Goal: Task Accomplishment & Management: Use online tool/utility

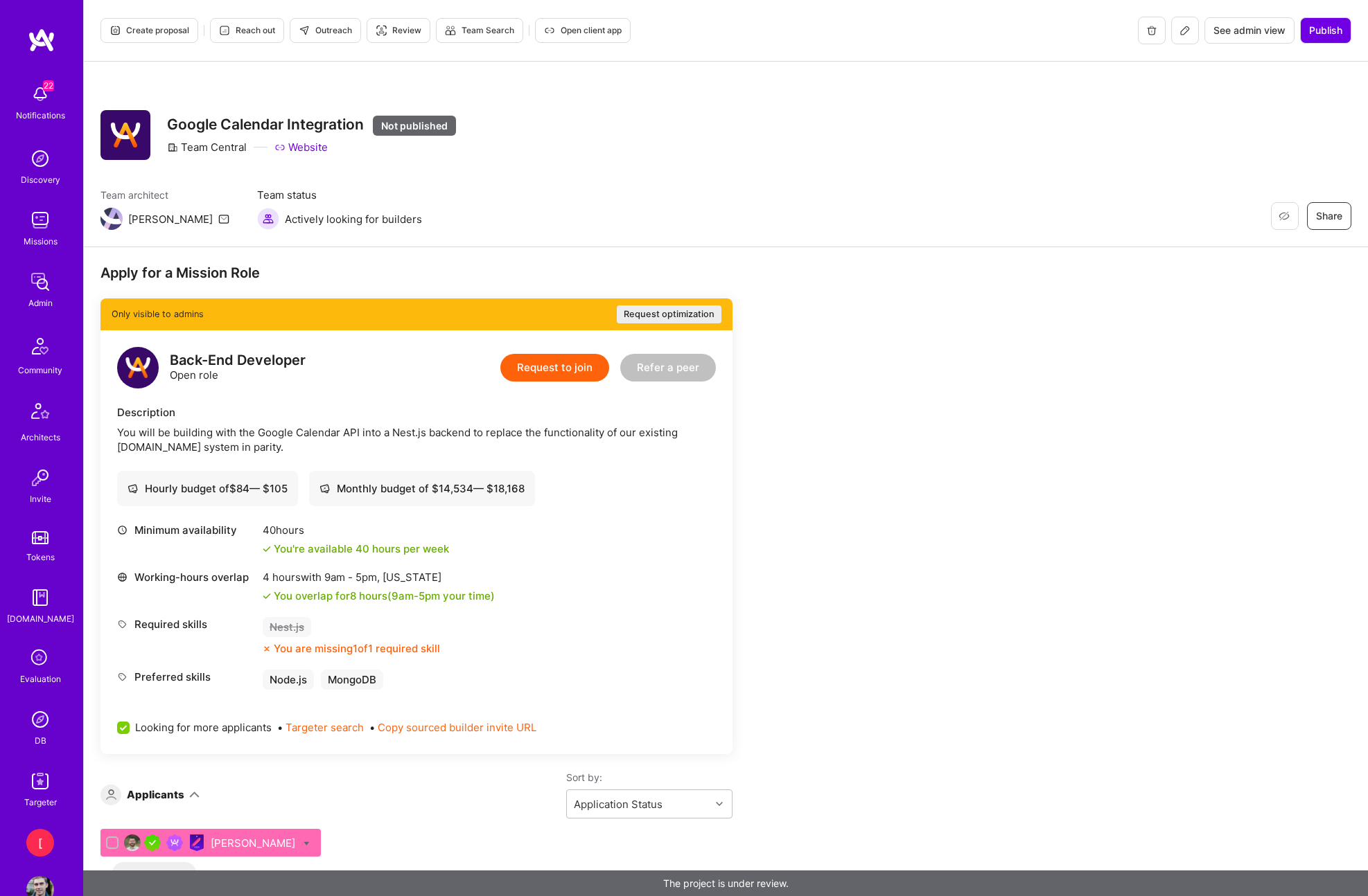
click at [166, 30] on span "Create proposal" at bounding box center [149, 30] width 79 height 13
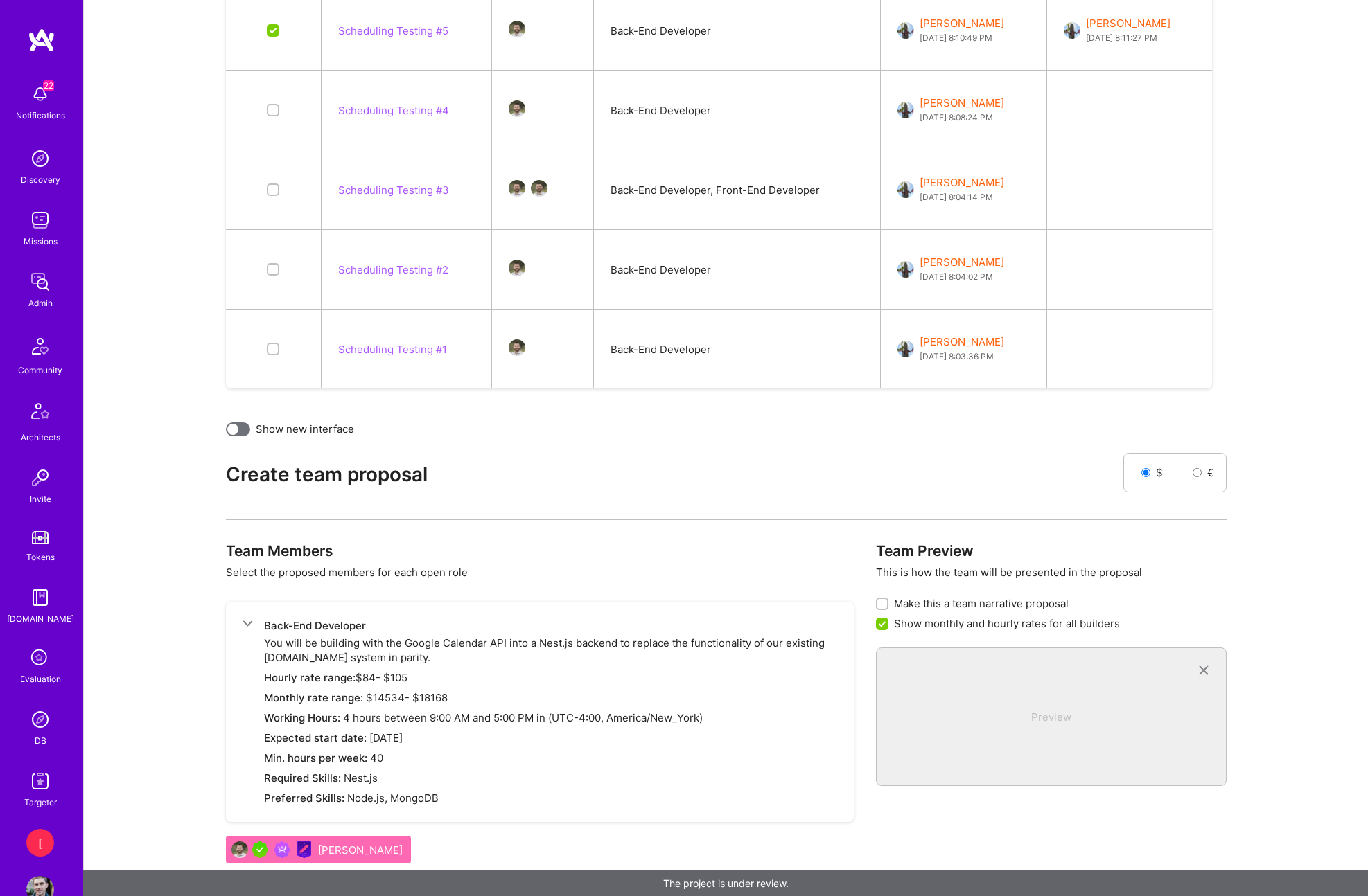
scroll to position [766, 0]
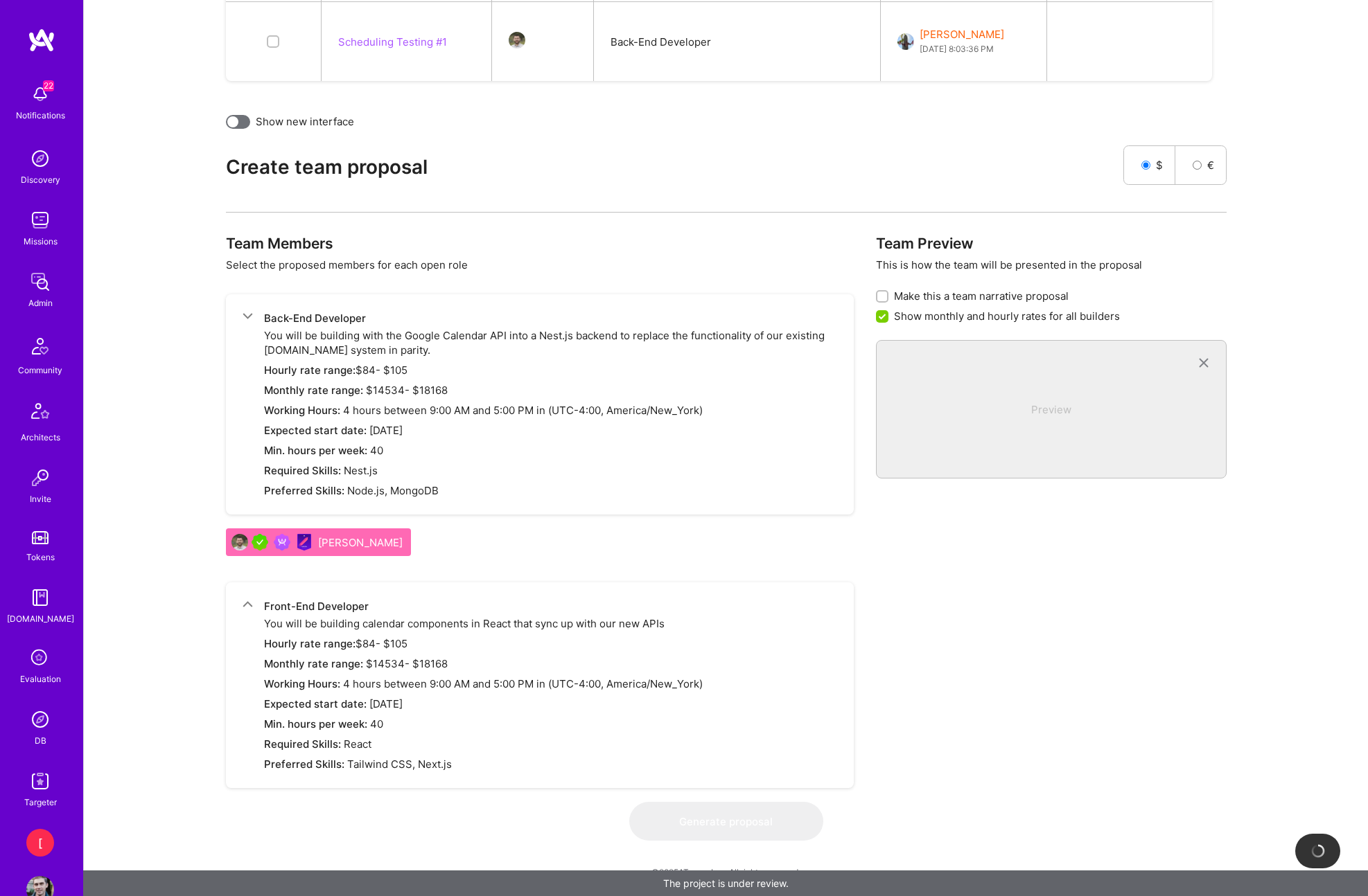
checkbox input "false"
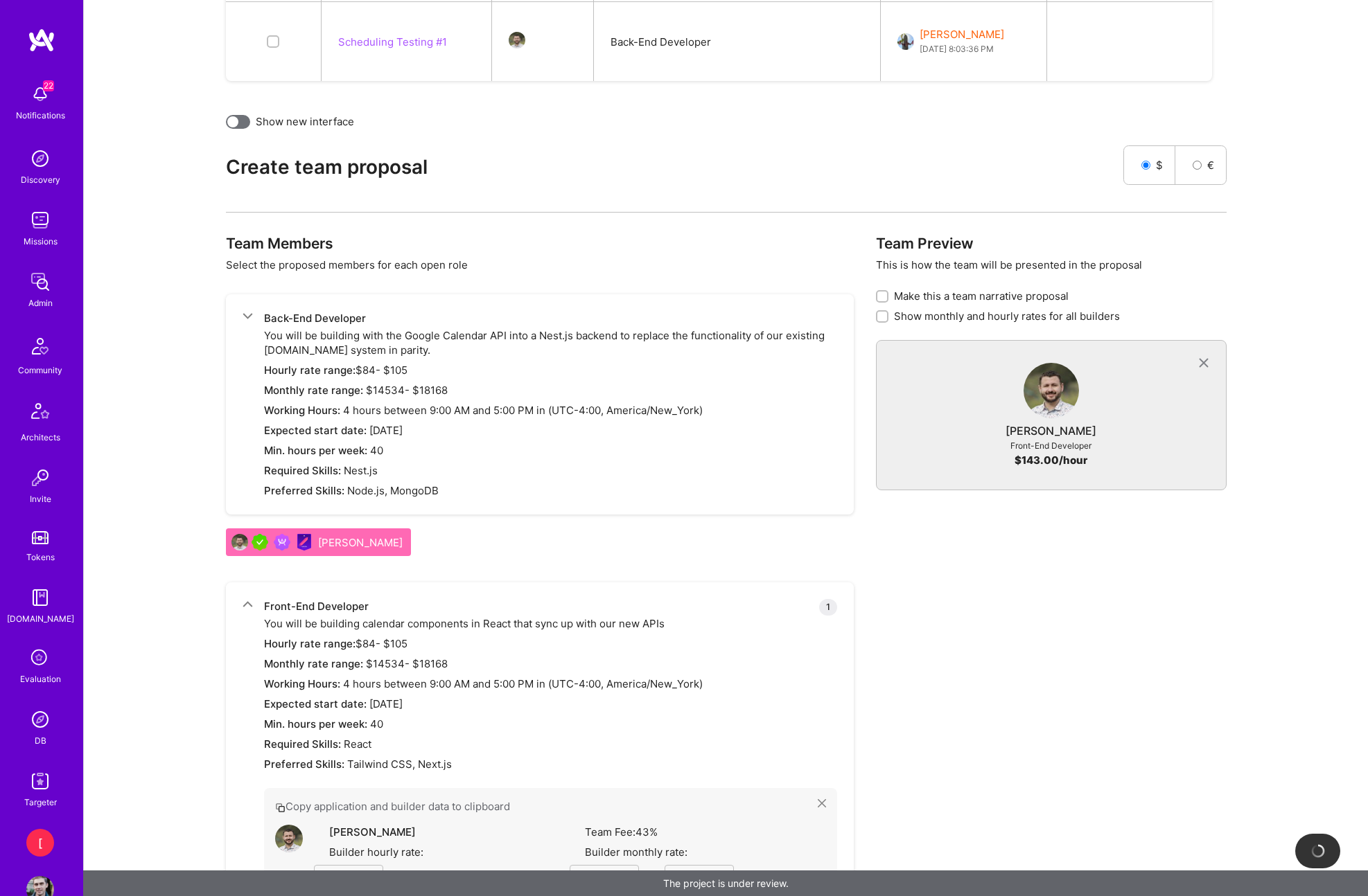
type input "[URL][DOMAIN_NAME]"
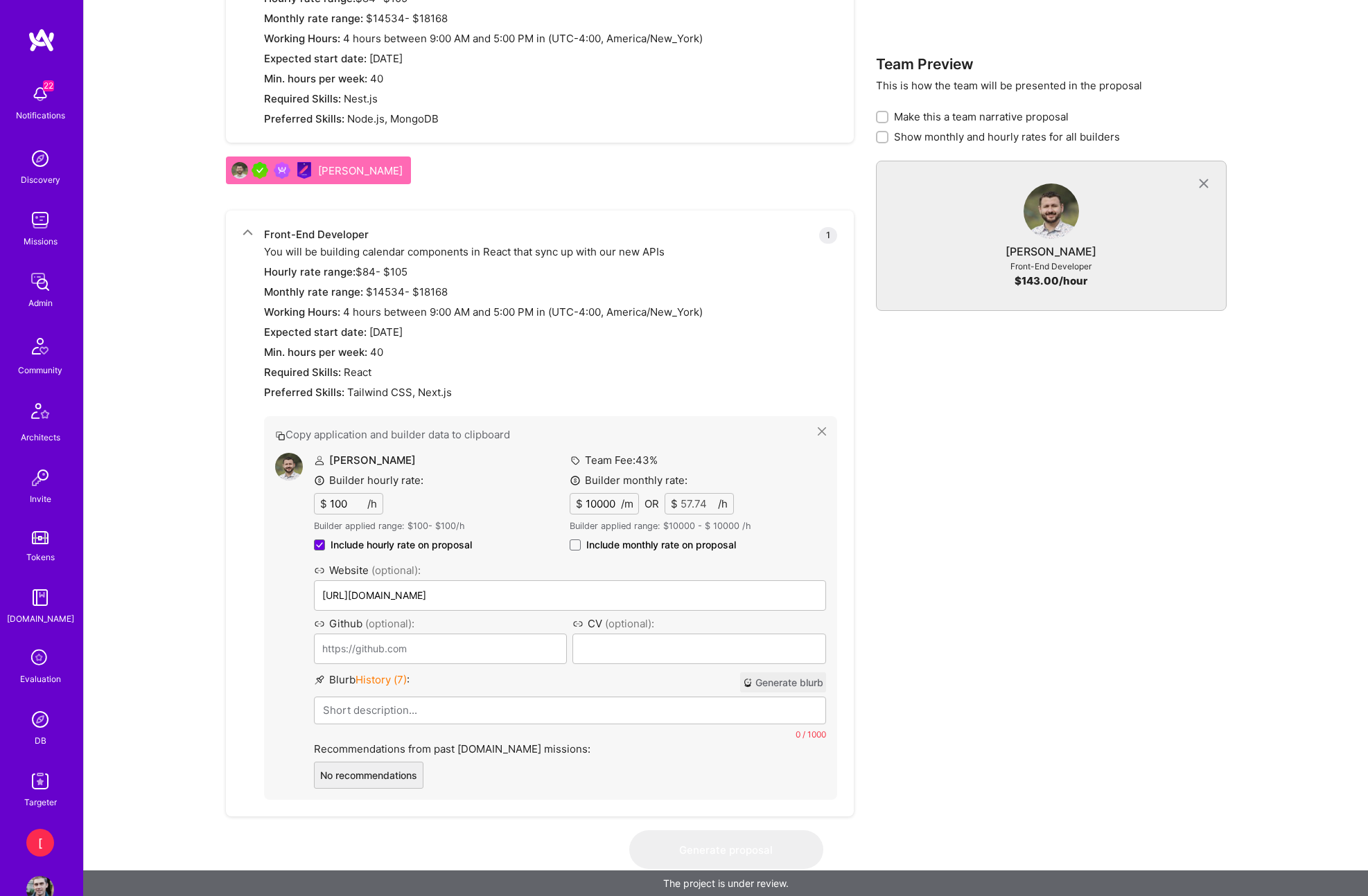
scroll to position [1166, 0]
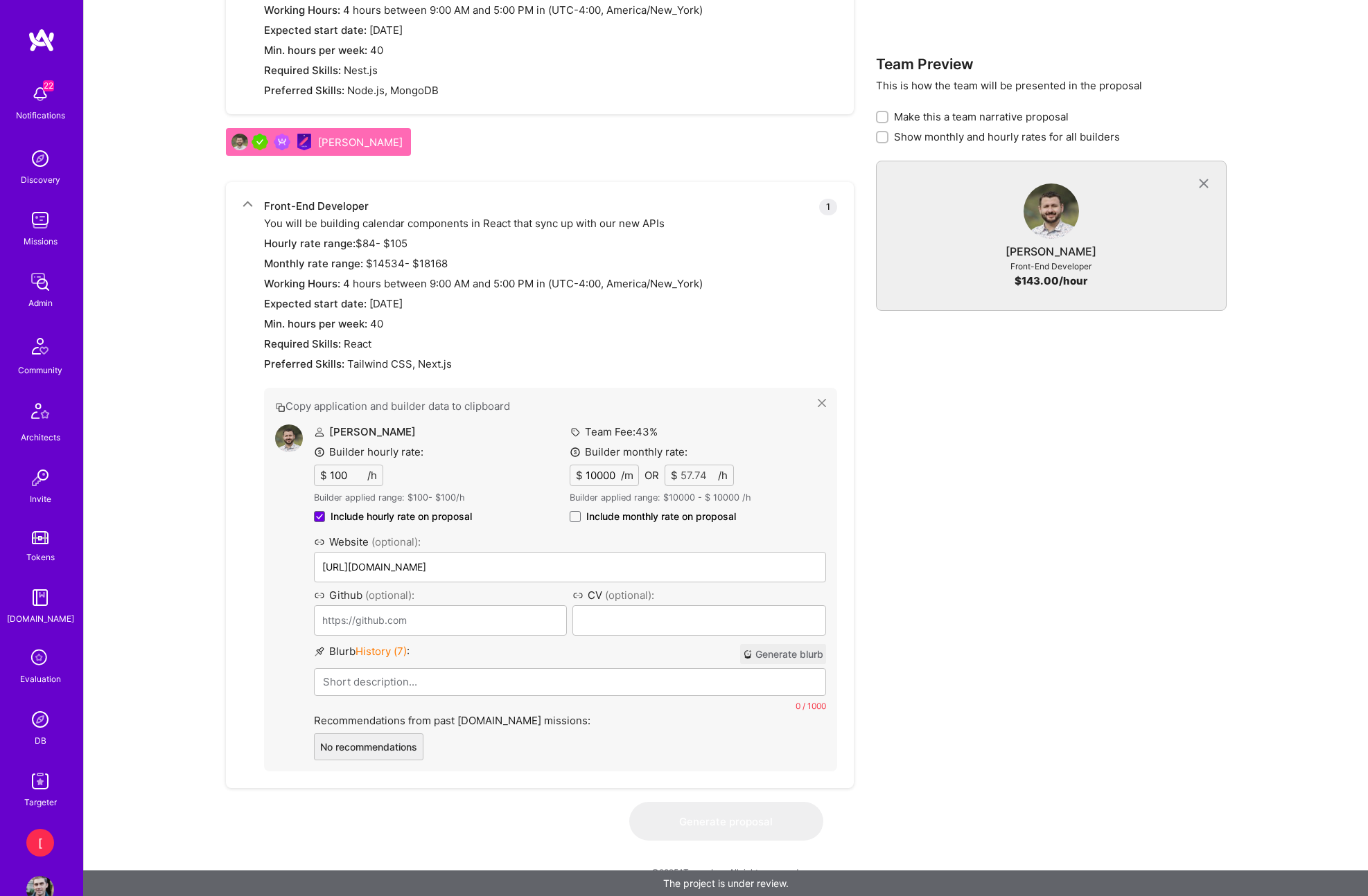
click at [354, 474] on input "100" at bounding box center [347, 475] width 40 height 20
click at [339, 474] on input "100" at bounding box center [347, 475] width 40 height 20
type input "120"
click at [475, 468] on div "[PERSON_NAME] Builder hourly rate: $ 120 /h Builder applied range: $ 100 - $ 10…" at bounding box center [442, 477] width 256 height 104
drag, startPoint x: 601, startPoint y: 475, endPoint x: 645, endPoint y: 475, distance: 44.0
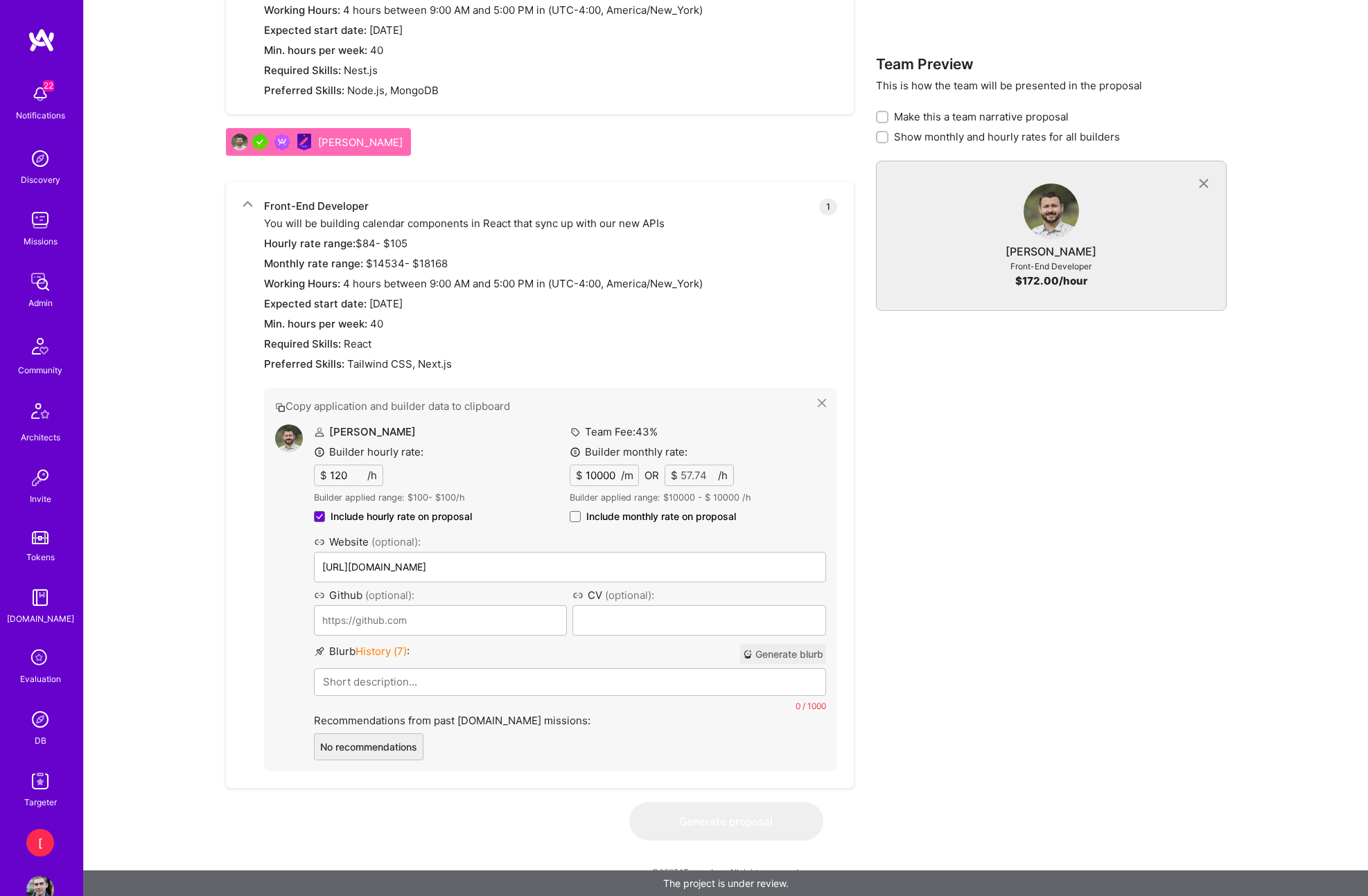
click at [601, 475] on input "10000" at bounding box center [602, 475] width 38 height 20
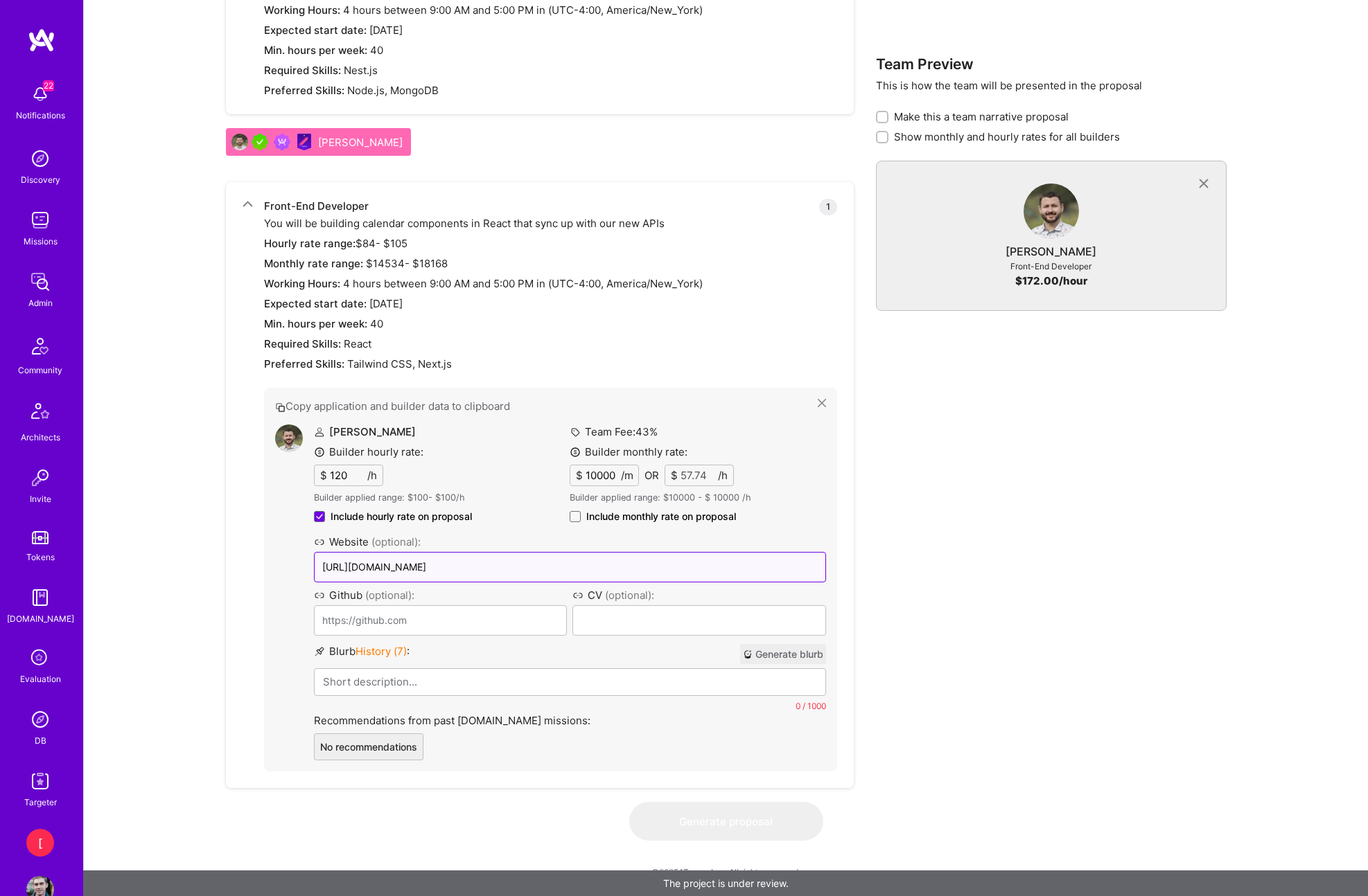
click at [468, 560] on input "[URL][DOMAIN_NAME]" at bounding box center [570, 566] width 513 height 30
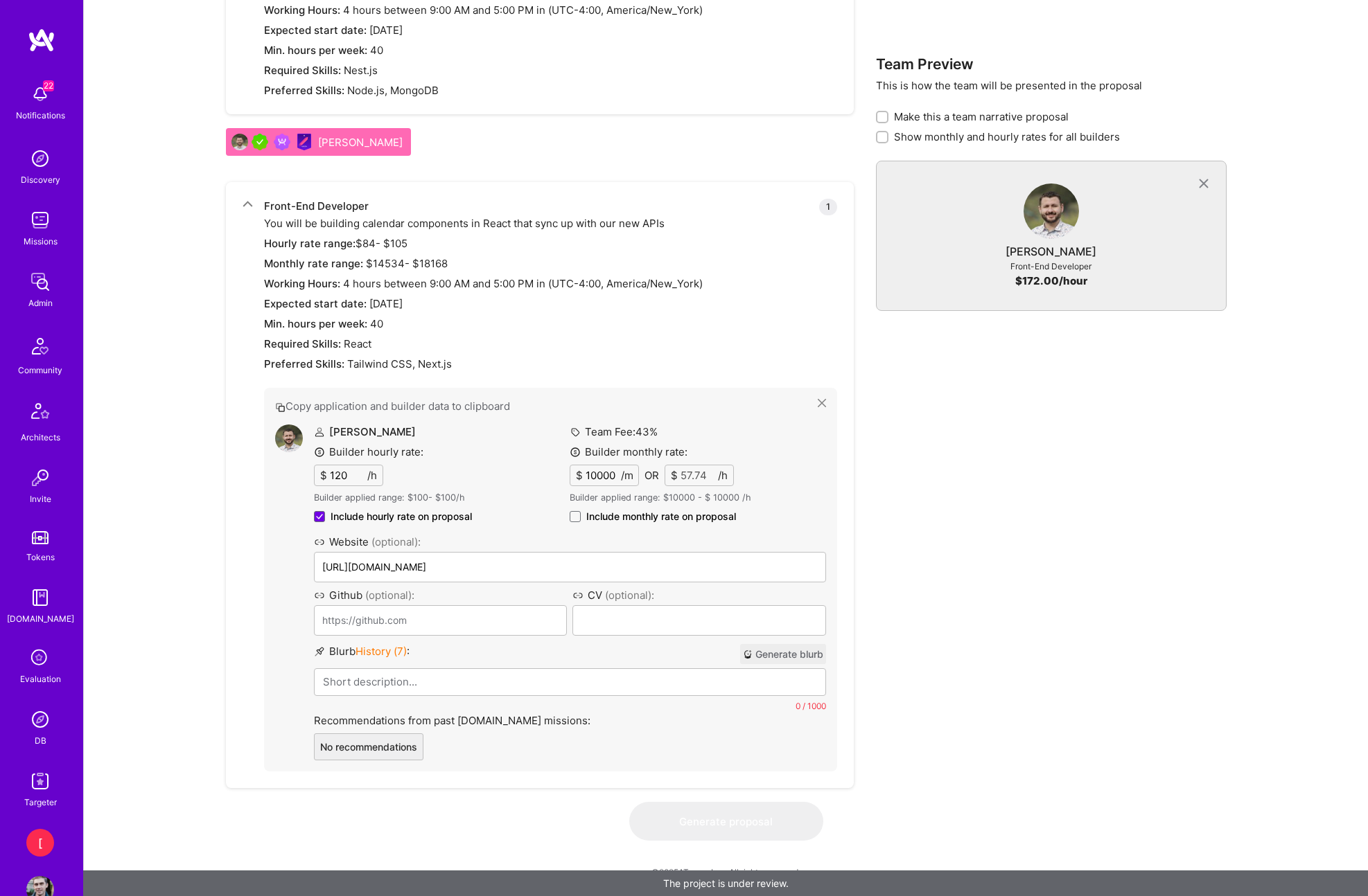
click at [385, 651] on span "History ( 7 )" at bounding box center [381, 652] width 52 height 13
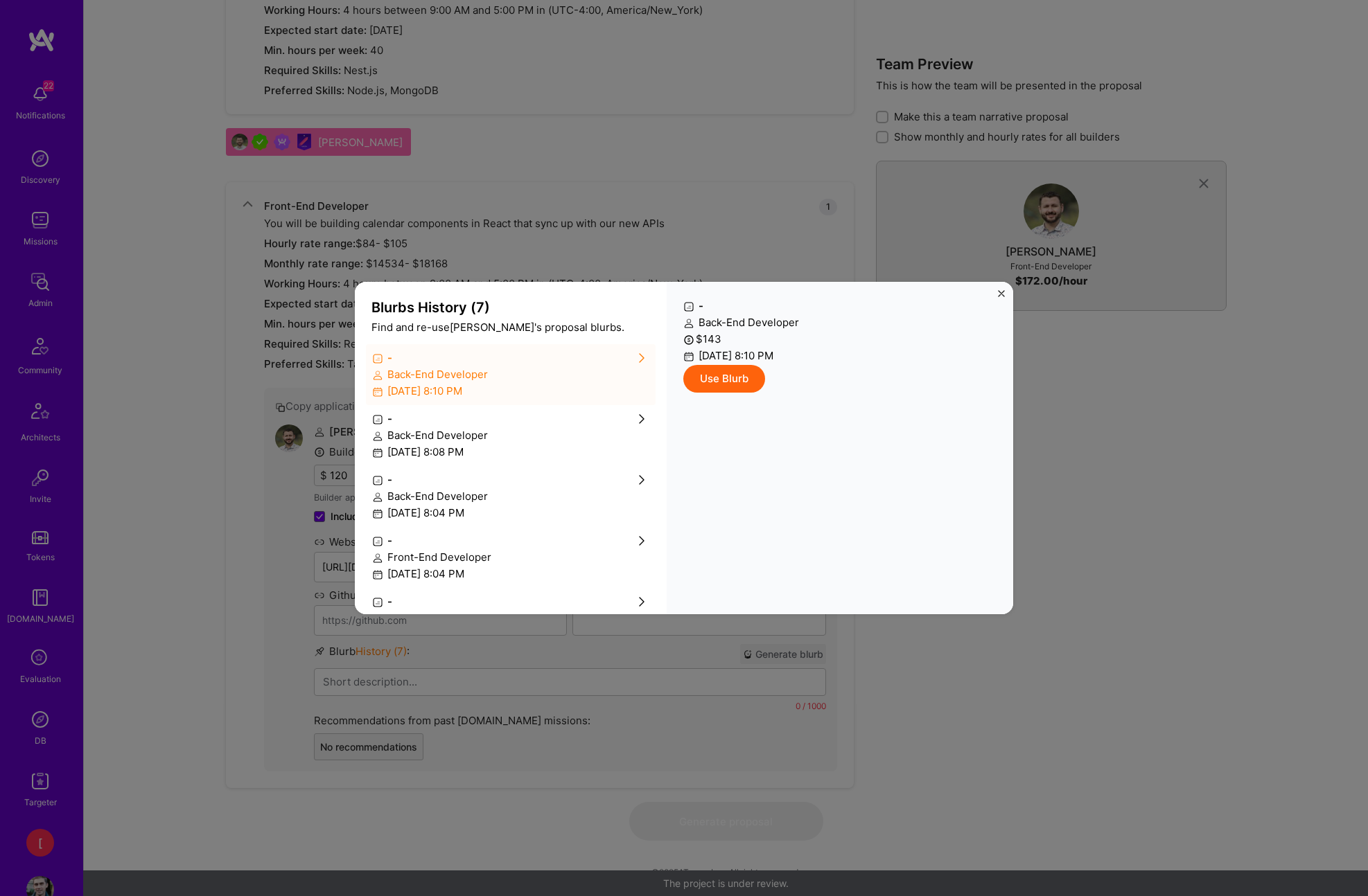
click at [453, 388] on div "[DATE] 8:10 PM" at bounding box center [511, 391] width 277 height 15
click at [467, 444] on div "- Back-End Developer [DATE] 8:08 PM" at bounding box center [511, 435] width 290 height 61
click at [732, 378] on button "Use Blurb" at bounding box center [723, 379] width 82 height 28
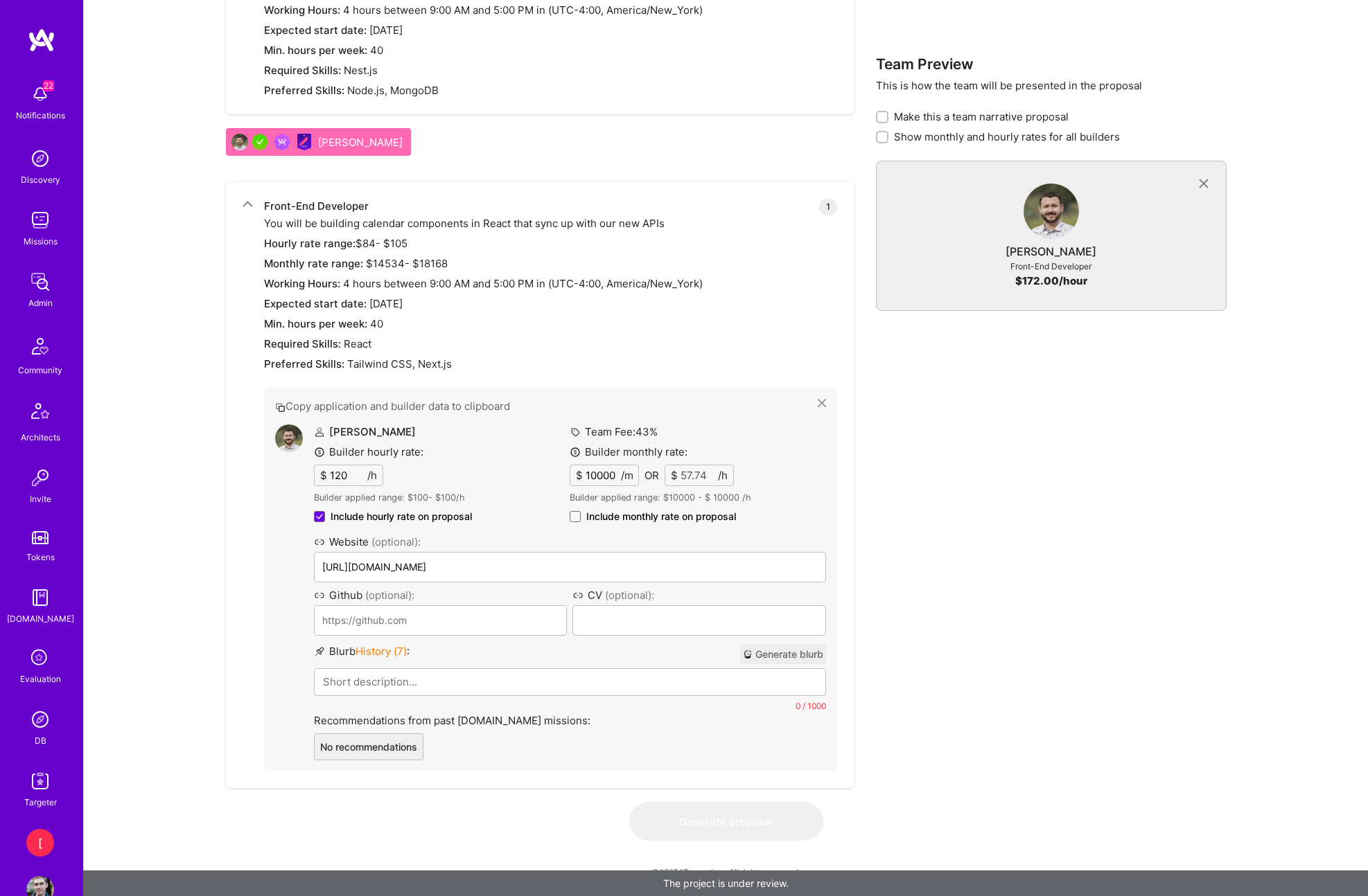
click at [466, 687] on p at bounding box center [570, 682] width 495 height 15
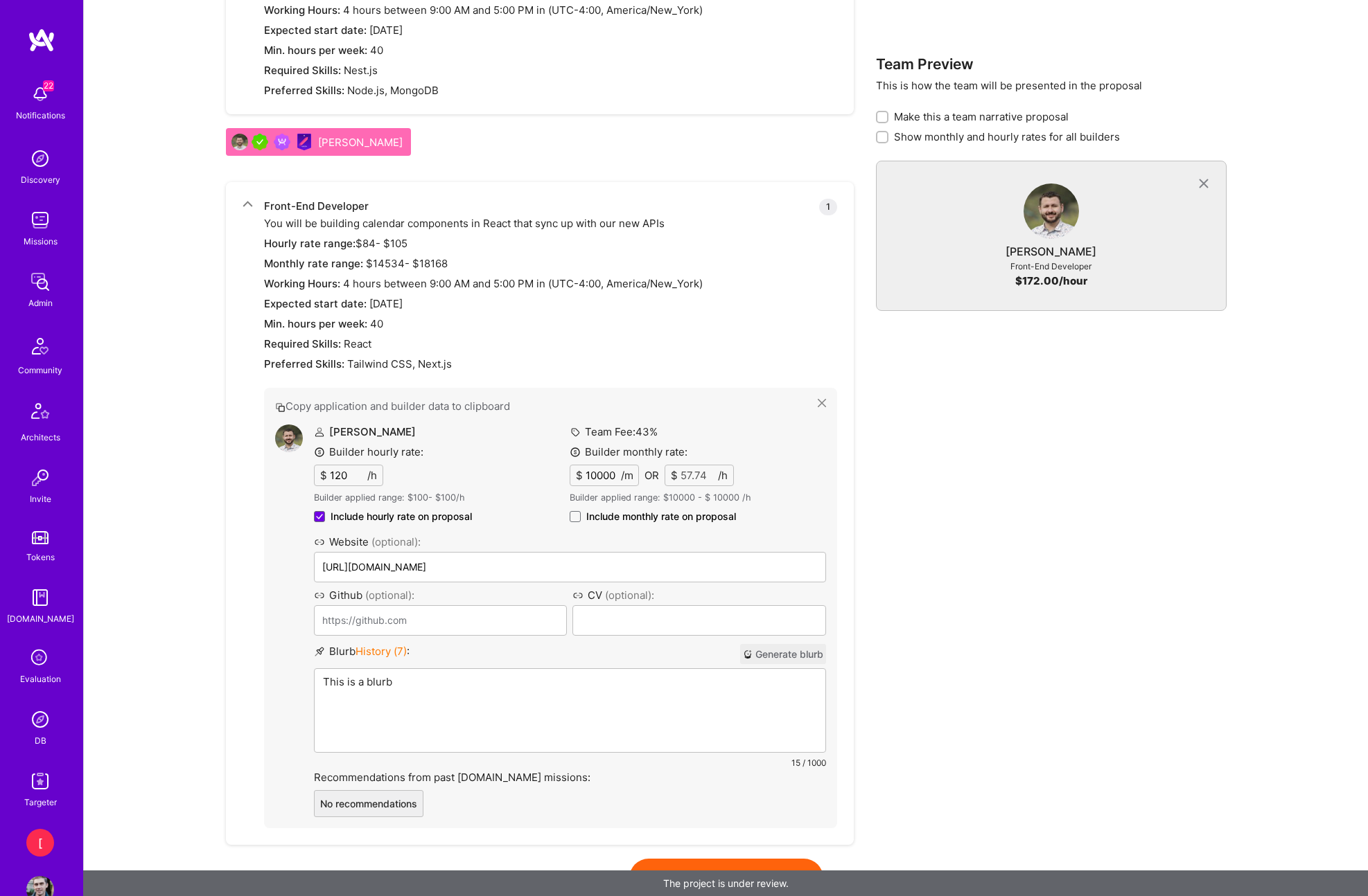
click at [748, 858] on button "Generate proposal" at bounding box center [726, 878] width 194 height 39
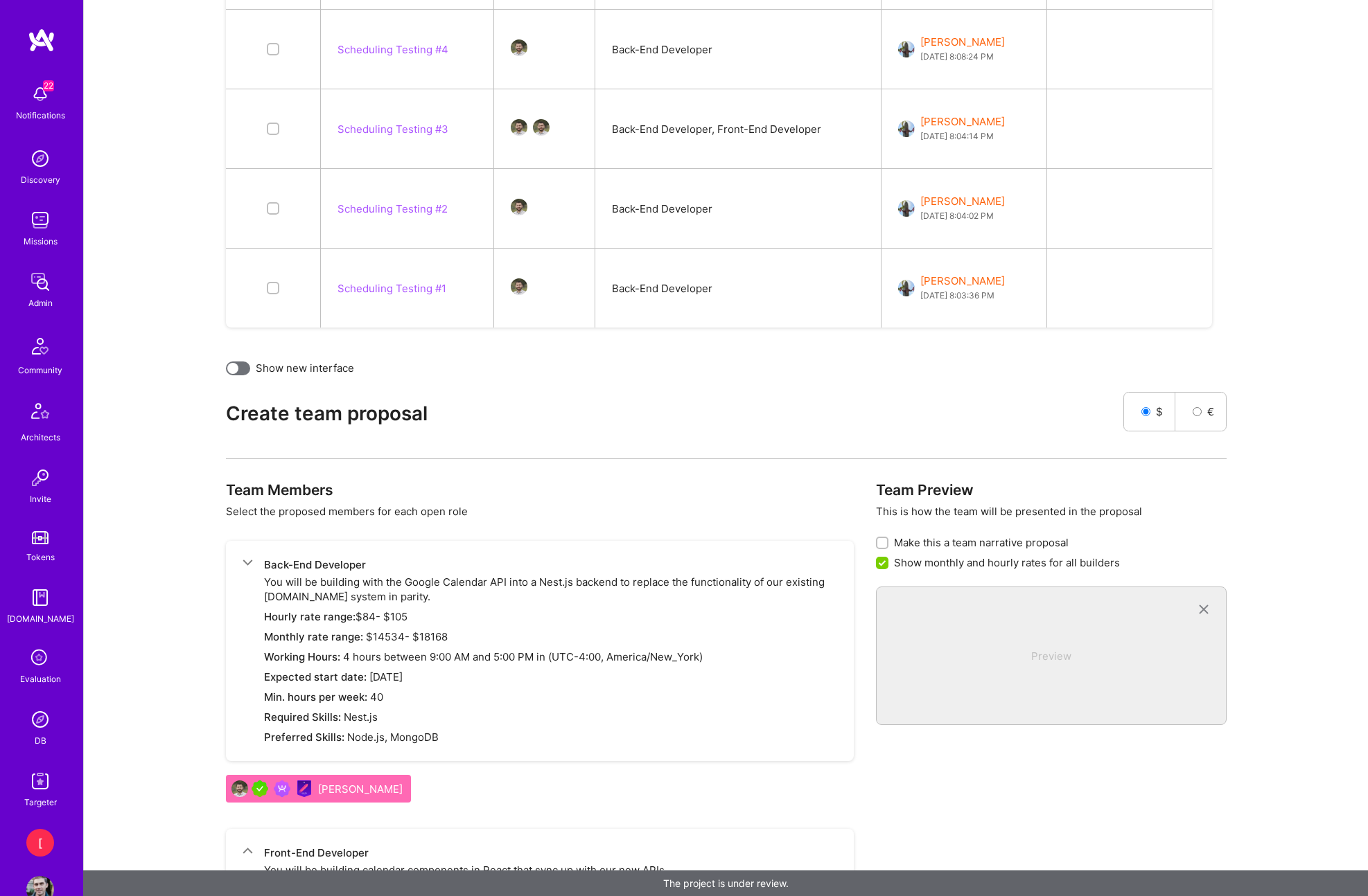
scroll to position [846, 0]
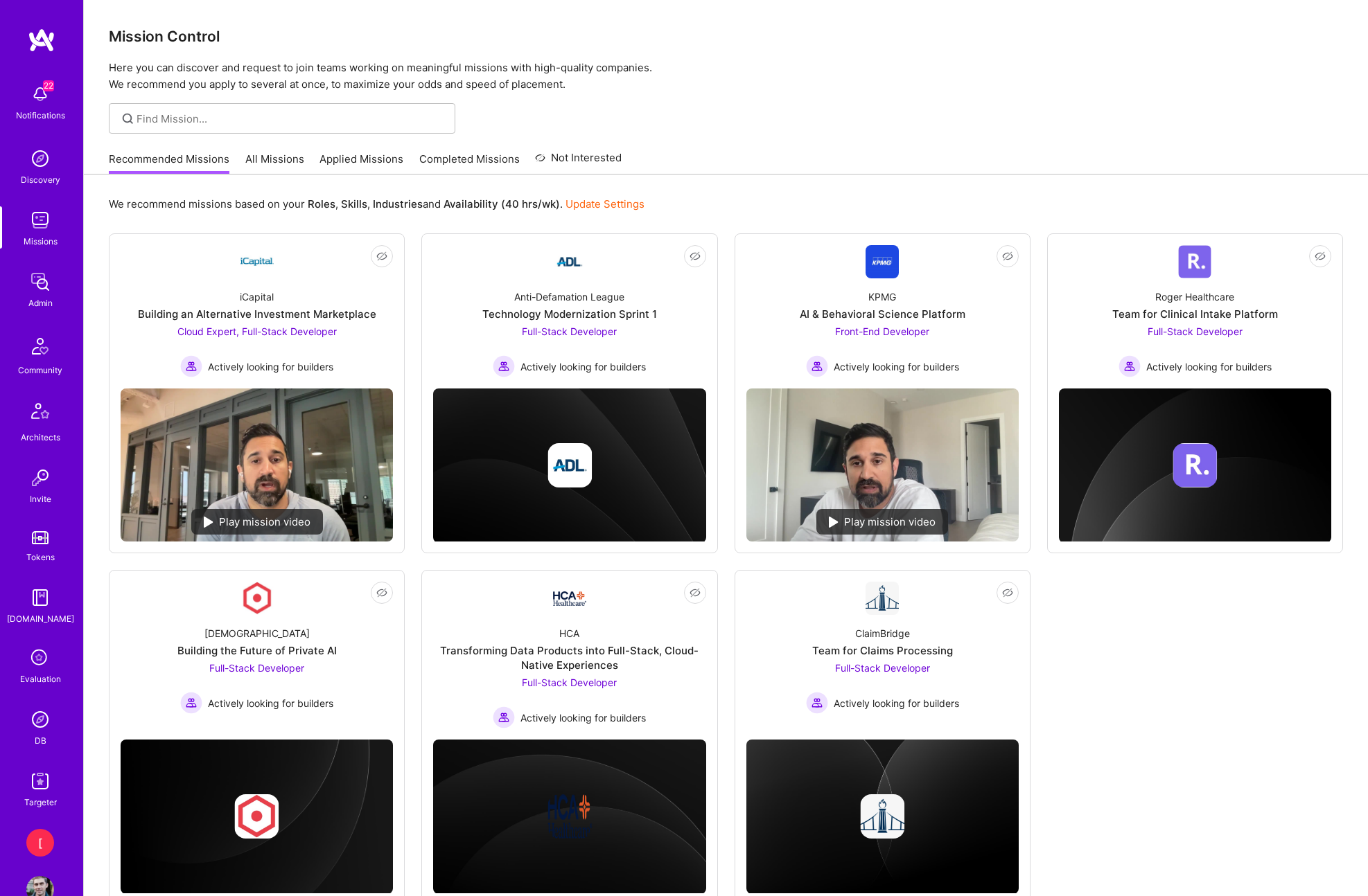
scroll to position [35, 0]
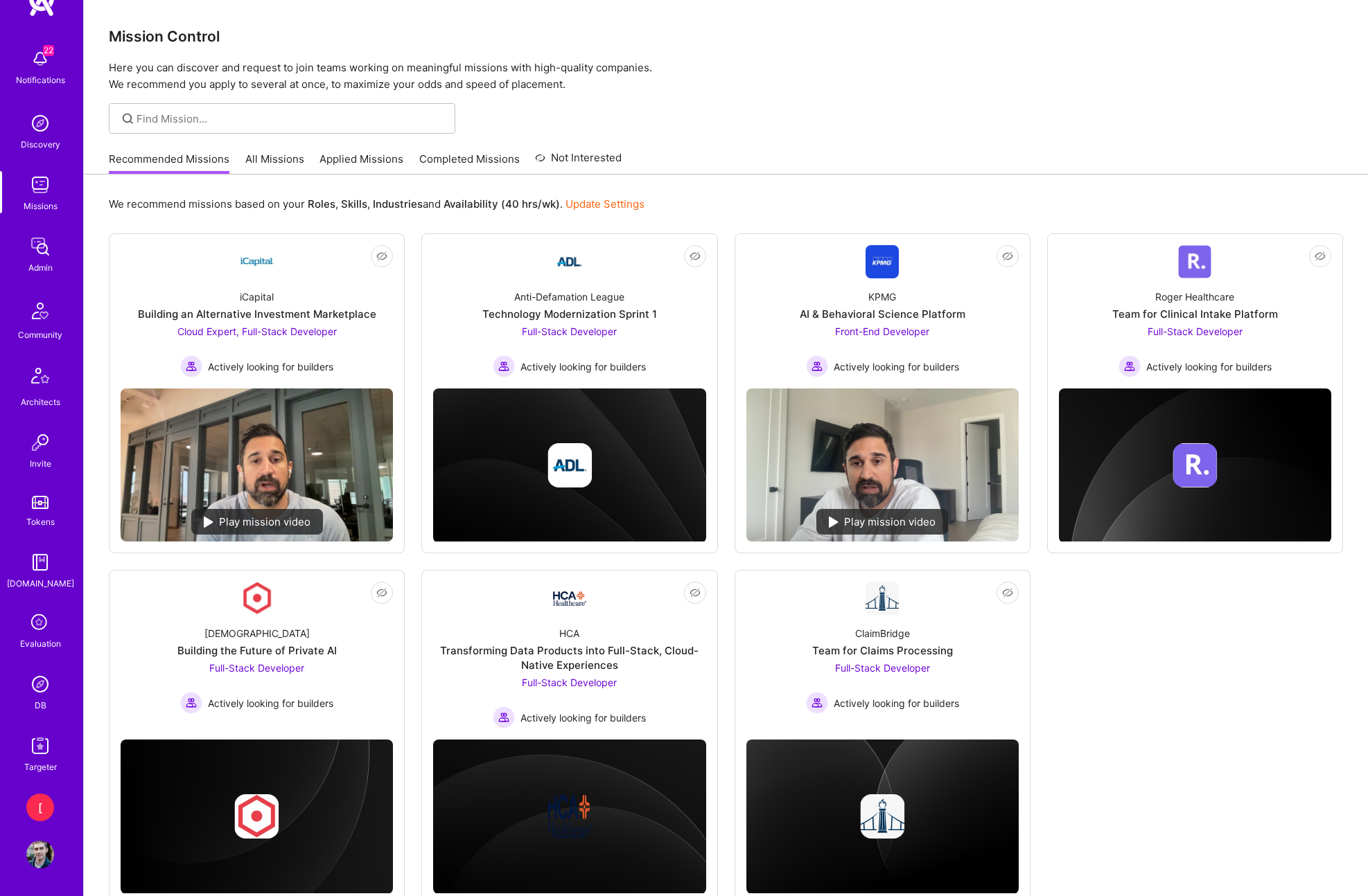
click at [43, 681] on img at bounding box center [40, 684] width 28 height 28
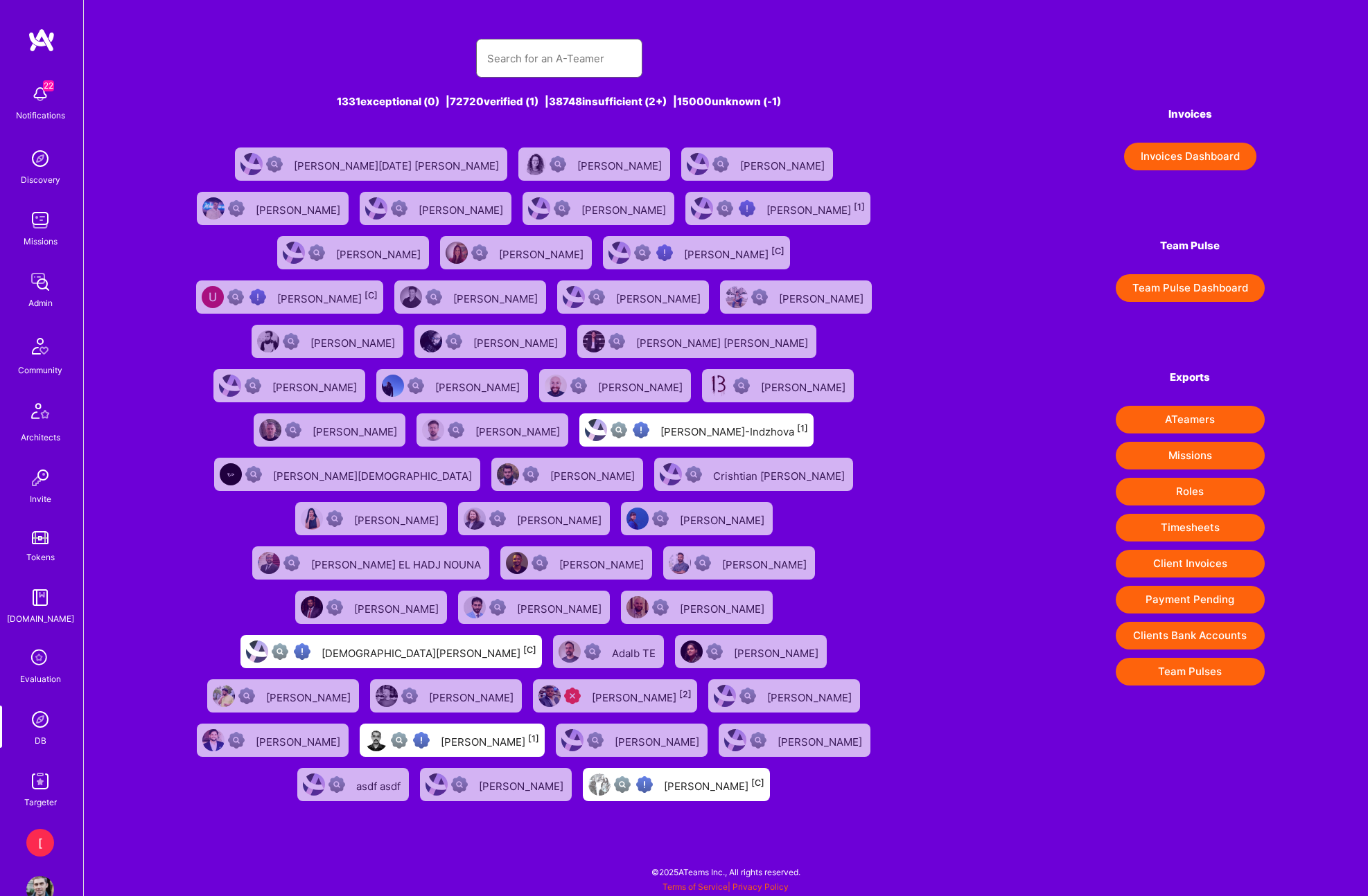
click at [563, 54] on input "text" at bounding box center [559, 59] width 144 height 35
paste input "luismec90@gmail.com"
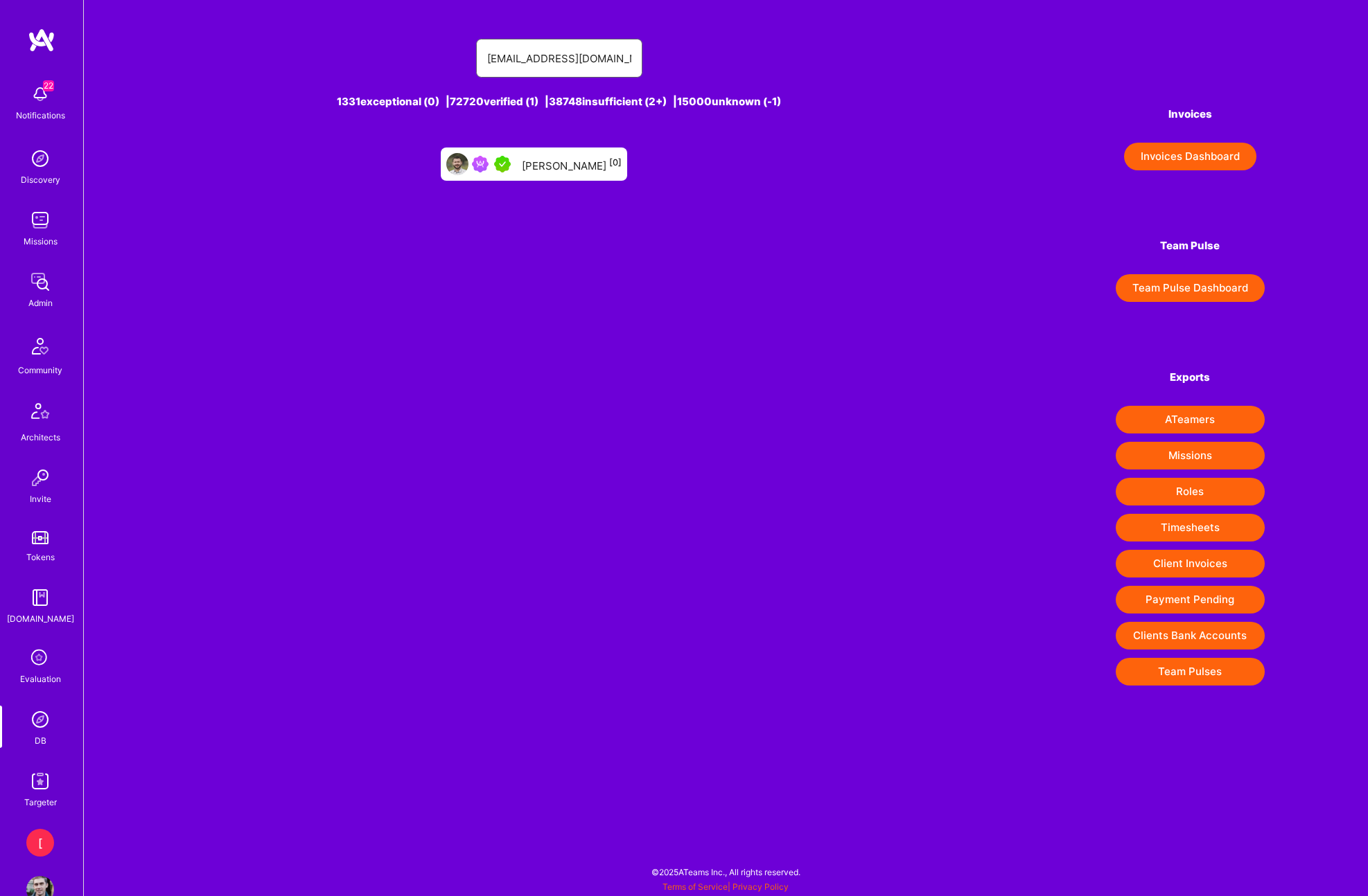
type input "luismec90@gmail.com"
click at [586, 162] on div "Luis F. Montoya [0]" at bounding box center [572, 164] width 100 height 18
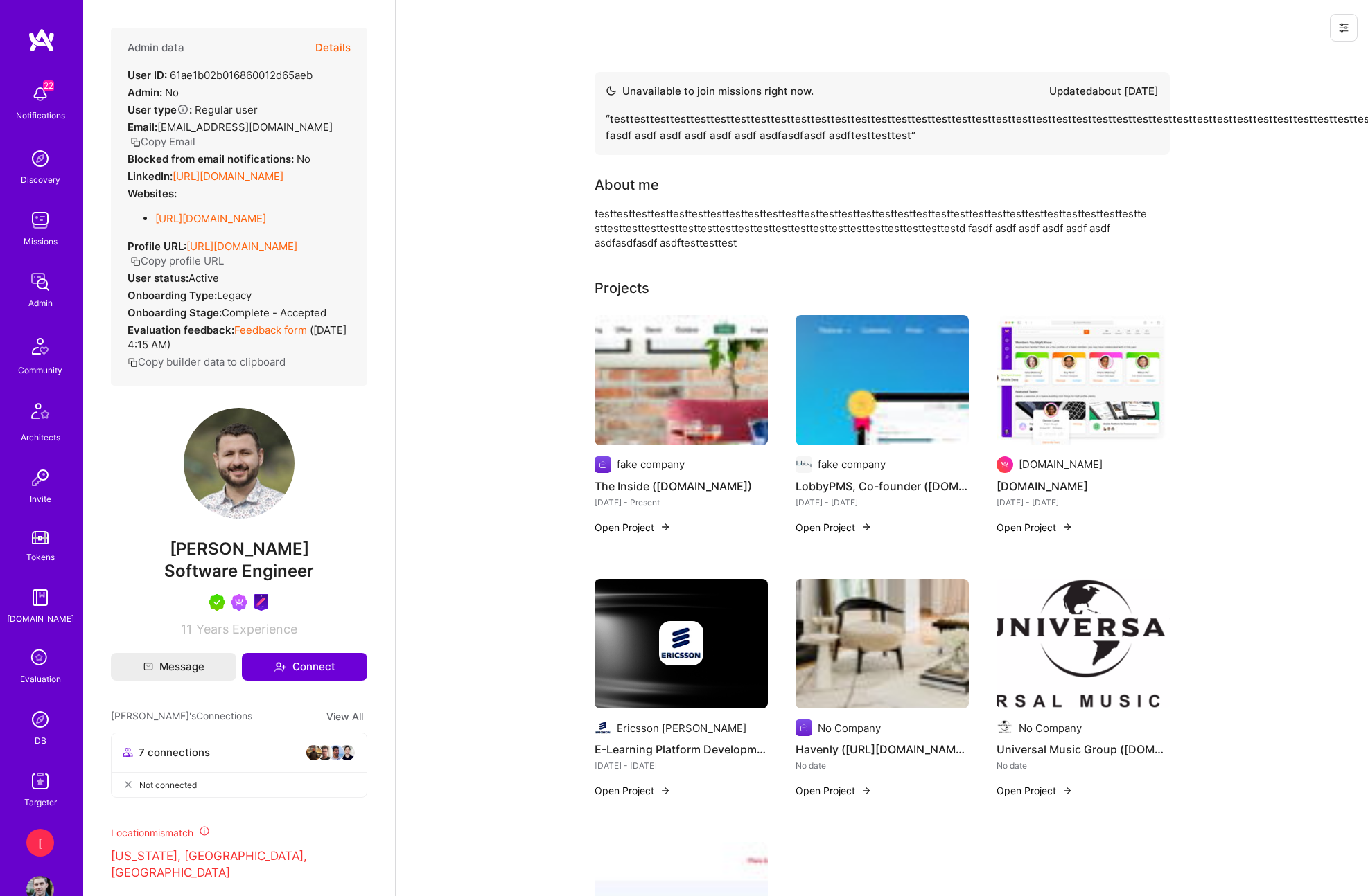
click at [1350, 27] on button at bounding box center [1344, 28] width 28 height 28
click at [1314, 54] on button "Login as Luis F." at bounding box center [1284, 59] width 146 height 35
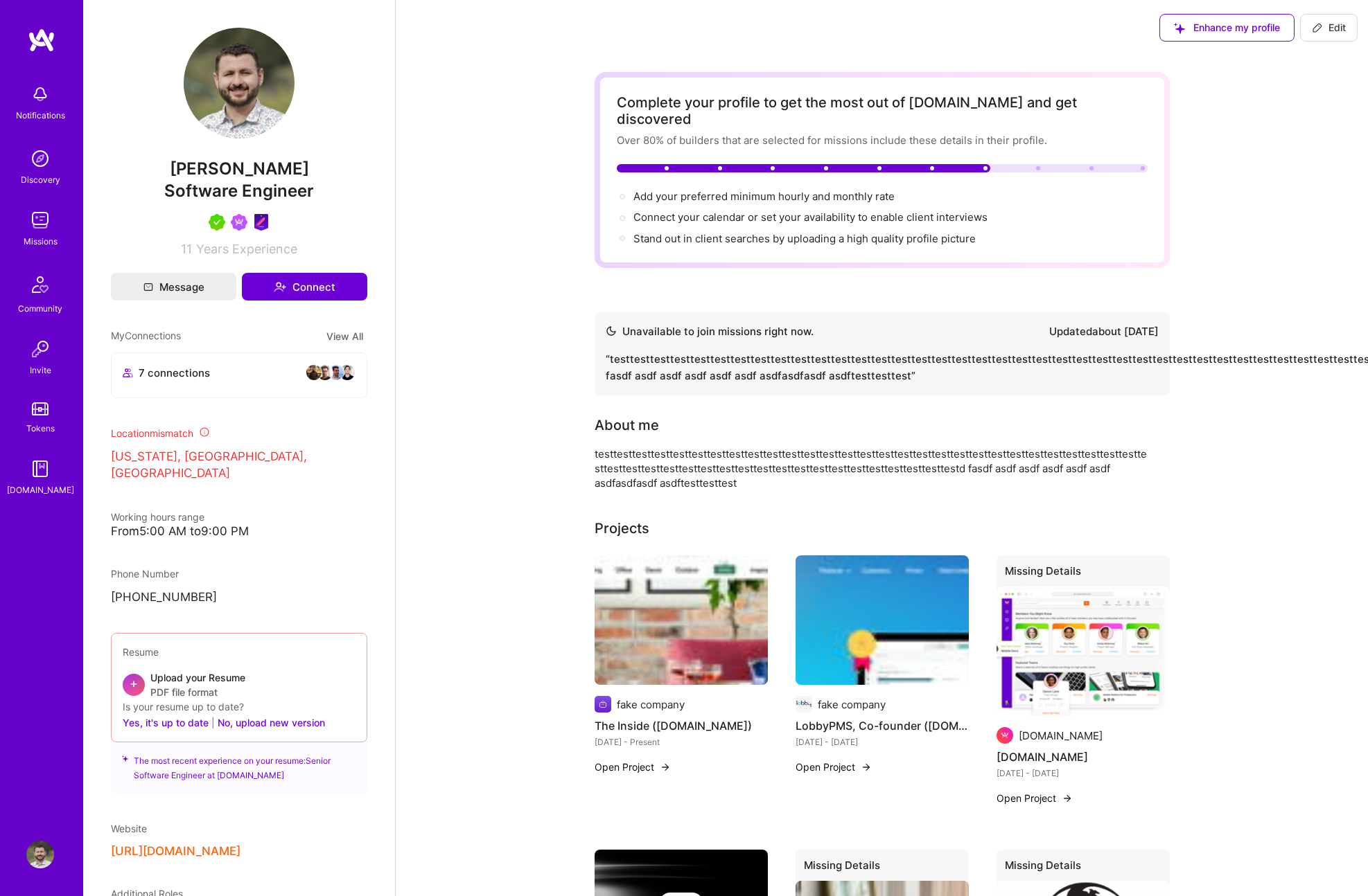
scroll to position [7, 0]
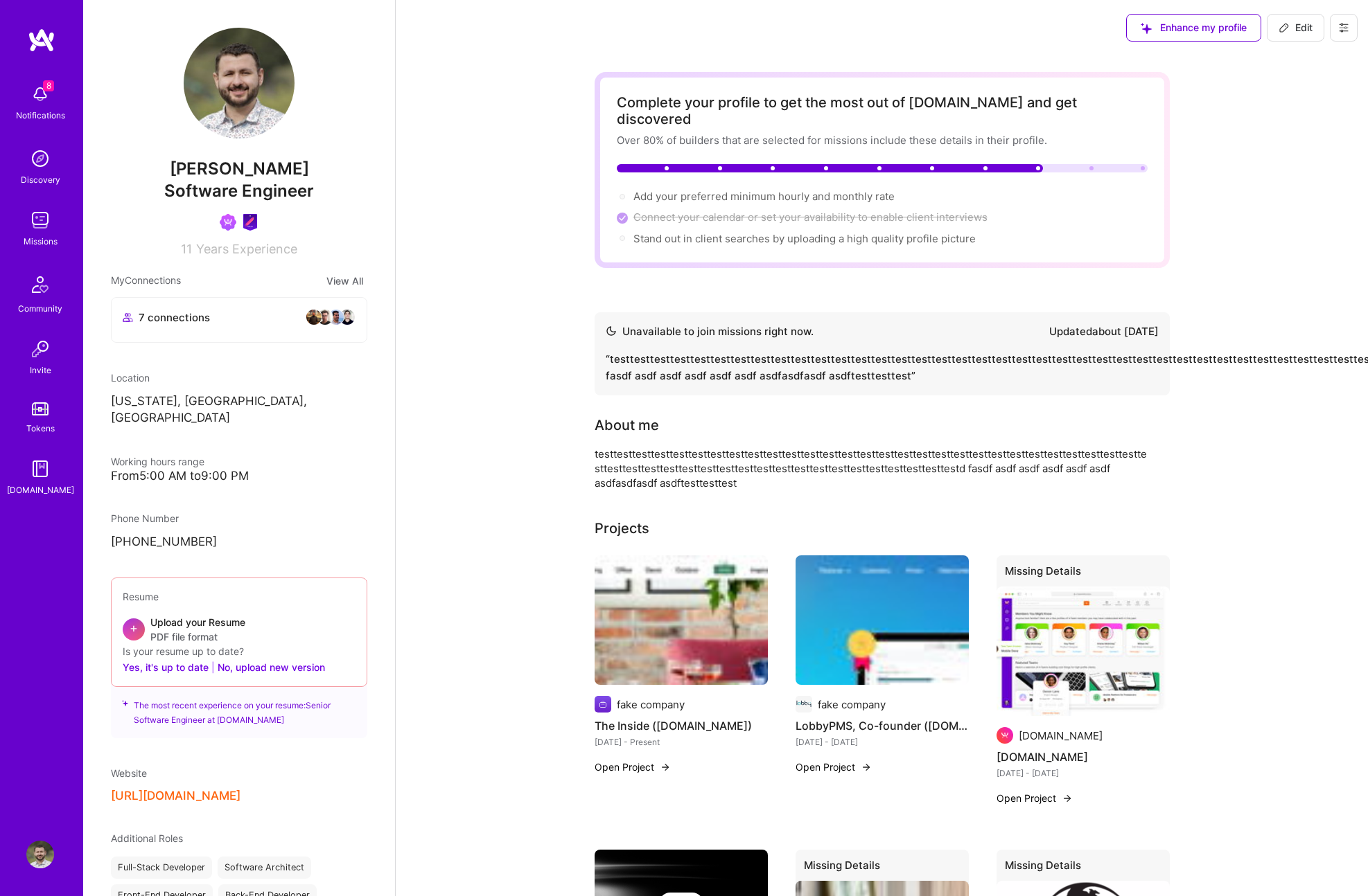
scroll to position [10, 0]
